Goal: Download file/media

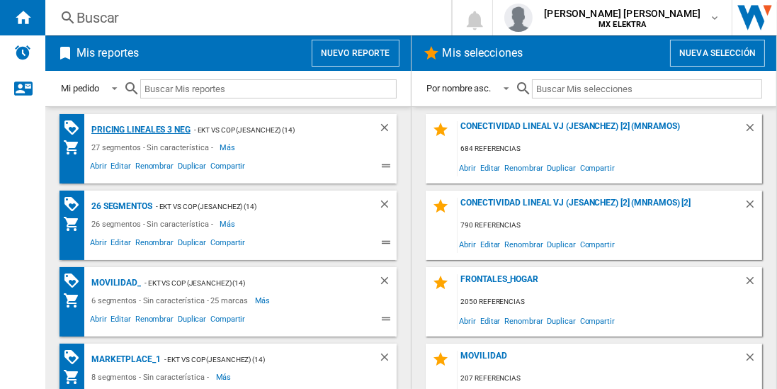
click at [140, 129] on div "Pricing lineales 3 neg" at bounding box center [139, 130] width 103 height 18
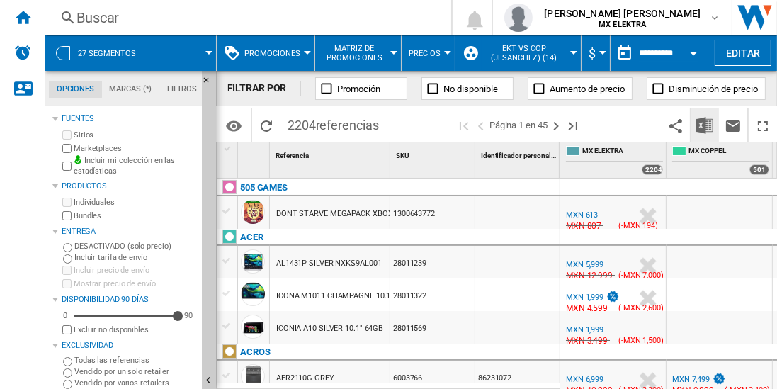
click at [705, 125] on img "Descargar en Excel" at bounding box center [704, 125] width 17 height 17
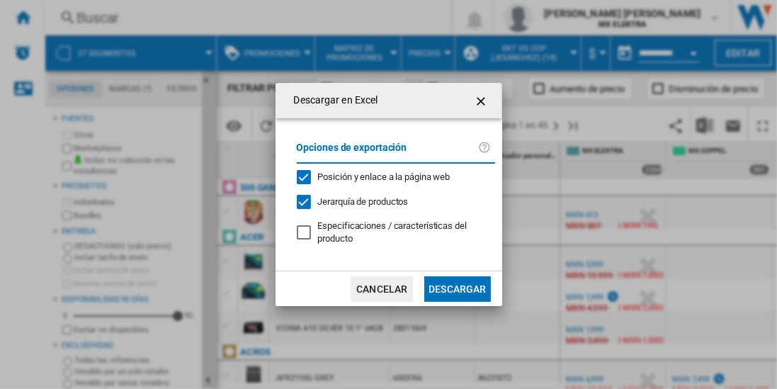
click at [457, 287] on button "Descargar" at bounding box center [457, 288] width 66 height 25
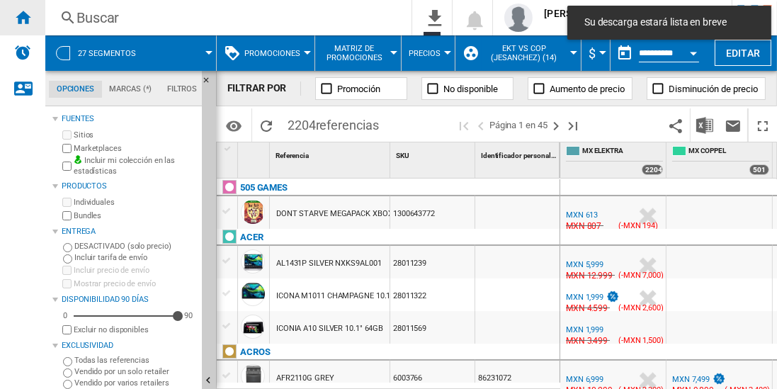
click at [23, 17] on ng-md-icon "Inicio" at bounding box center [22, 16] width 17 height 17
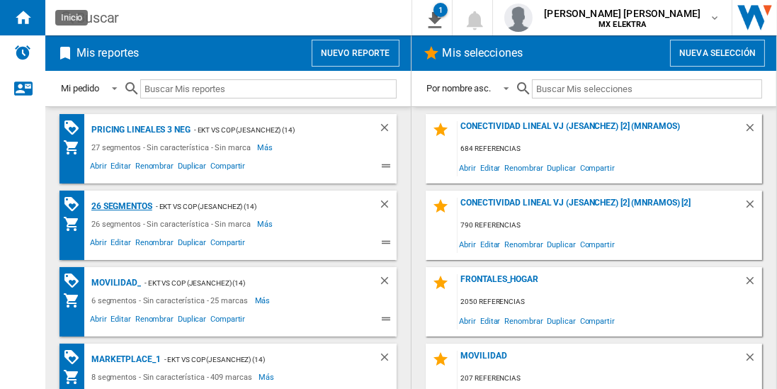
click at [122, 205] on div "26 segmentos" at bounding box center [120, 207] width 64 height 18
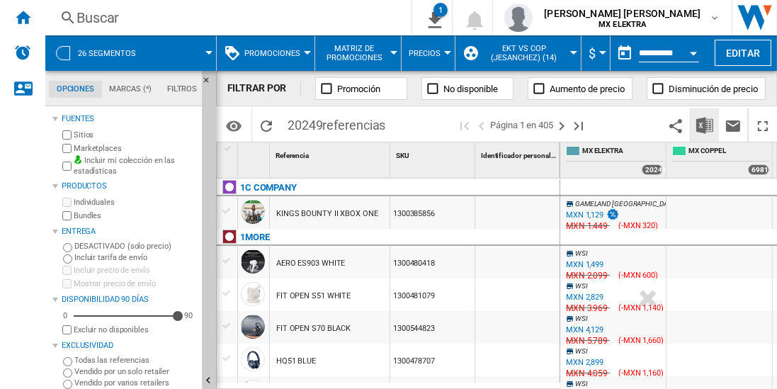
click at [705, 125] on img "Descargar en Excel" at bounding box center [704, 125] width 17 height 17
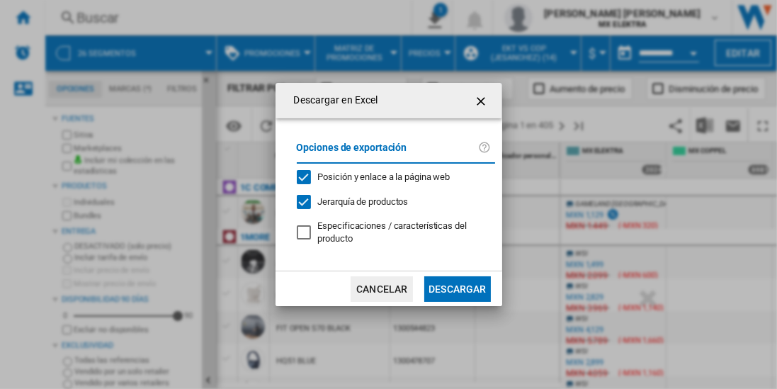
click at [457, 287] on button "Descargar" at bounding box center [457, 288] width 66 height 25
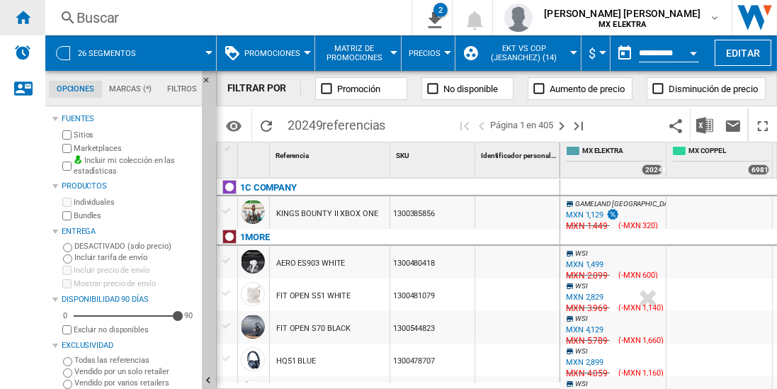
click at [23, 17] on ng-md-icon "Inicio" at bounding box center [22, 16] width 17 height 17
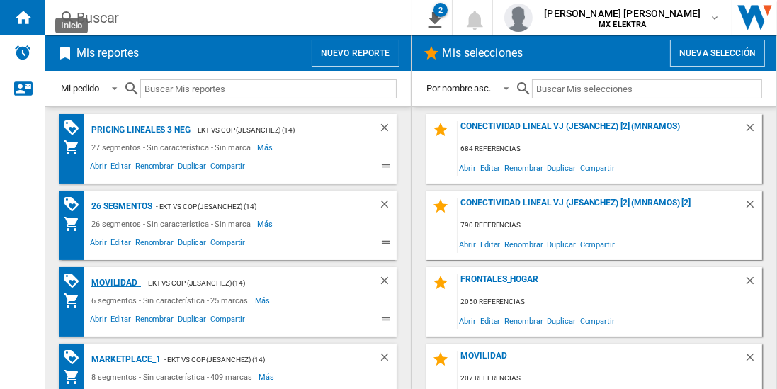
click at [113, 281] on div "MOVILIDAD_" at bounding box center [114, 283] width 53 height 18
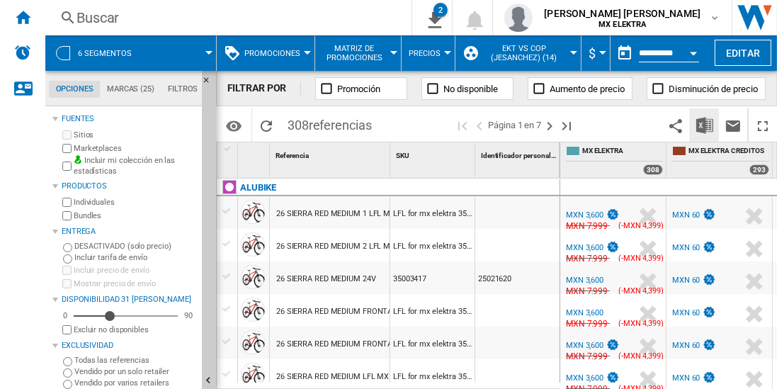
click at [705, 125] on img "Descargar en Excel" at bounding box center [704, 125] width 17 height 17
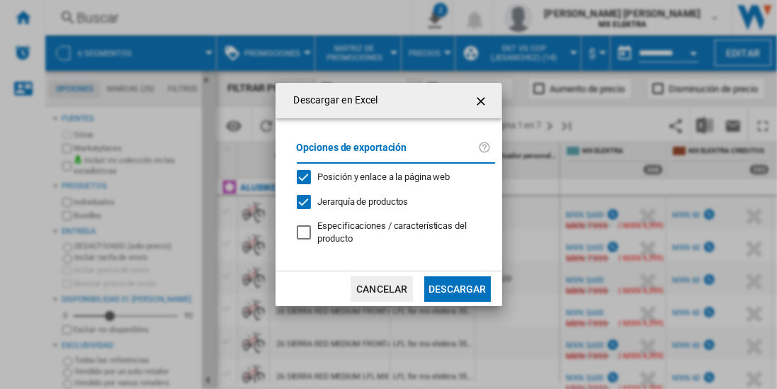
click at [457, 287] on button "Descargar" at bounding box center [457, 288] width 66 height 25
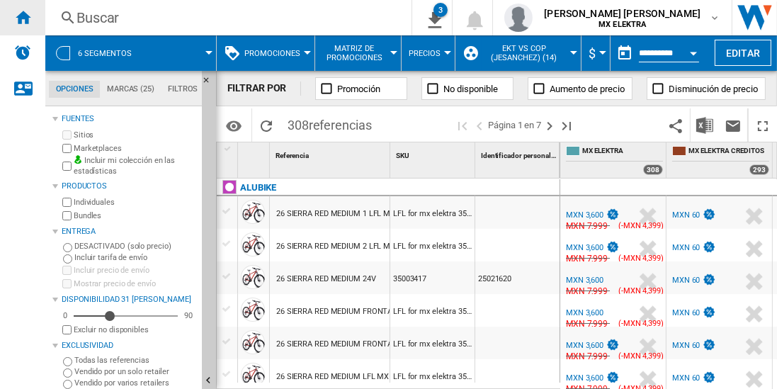
click at [23, 17] on ng-md-icon "Inicio" at bounding box center [22, 16] width 17 height 17
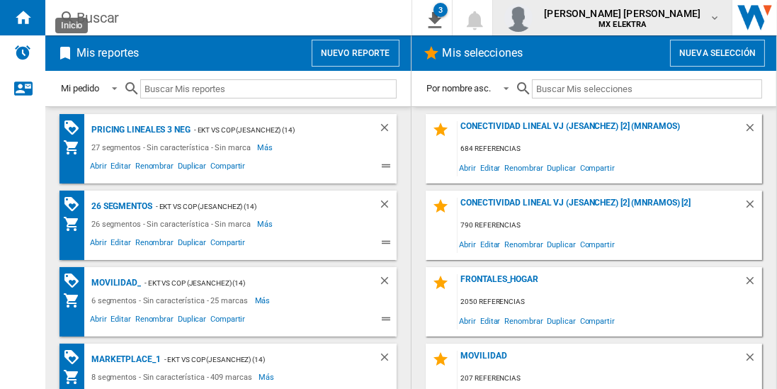
click at [635, 18] on span "juan carlos romero marta" at bounding box center [622, 13] width 156 height 14
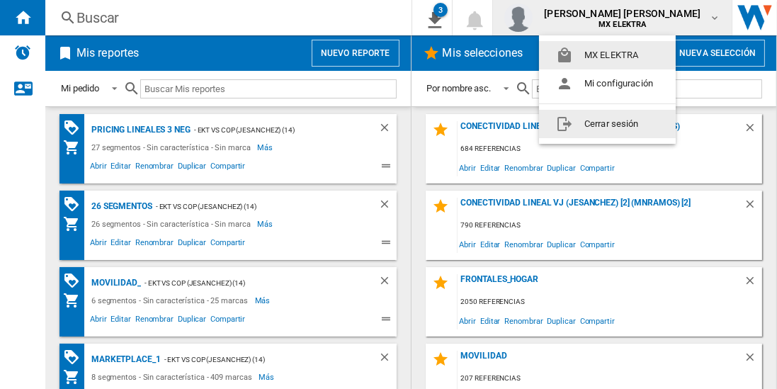
click at [607, 123] on button "Cerrar sesión" at bounding box center [607, 124] width 137 height 28
